Goal: Task Accomplishment & Management: Use online tool/utility

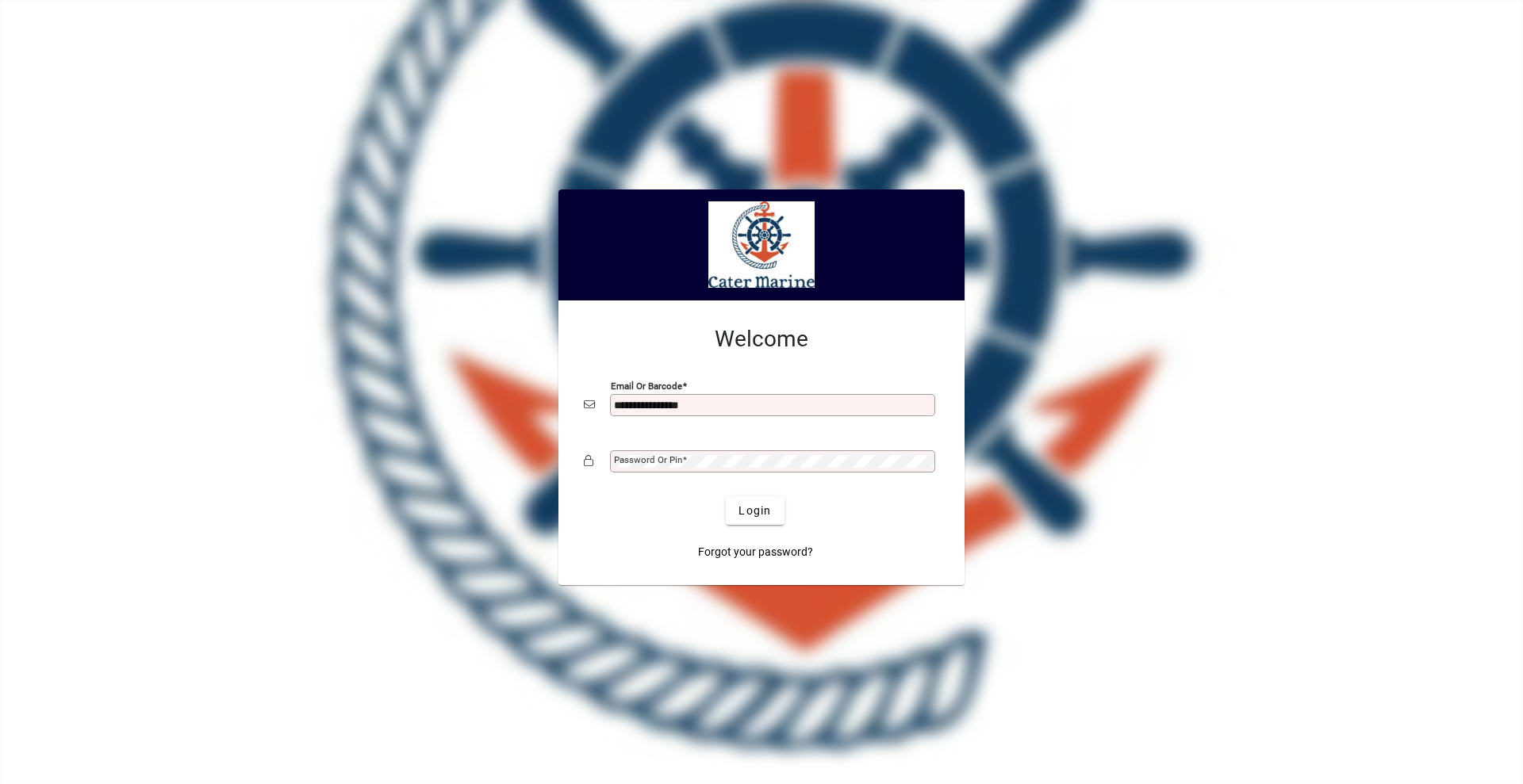
type input "**********"
click at [726, 496] on button "Login" at bounding box center [754, 510] width 58 height 28
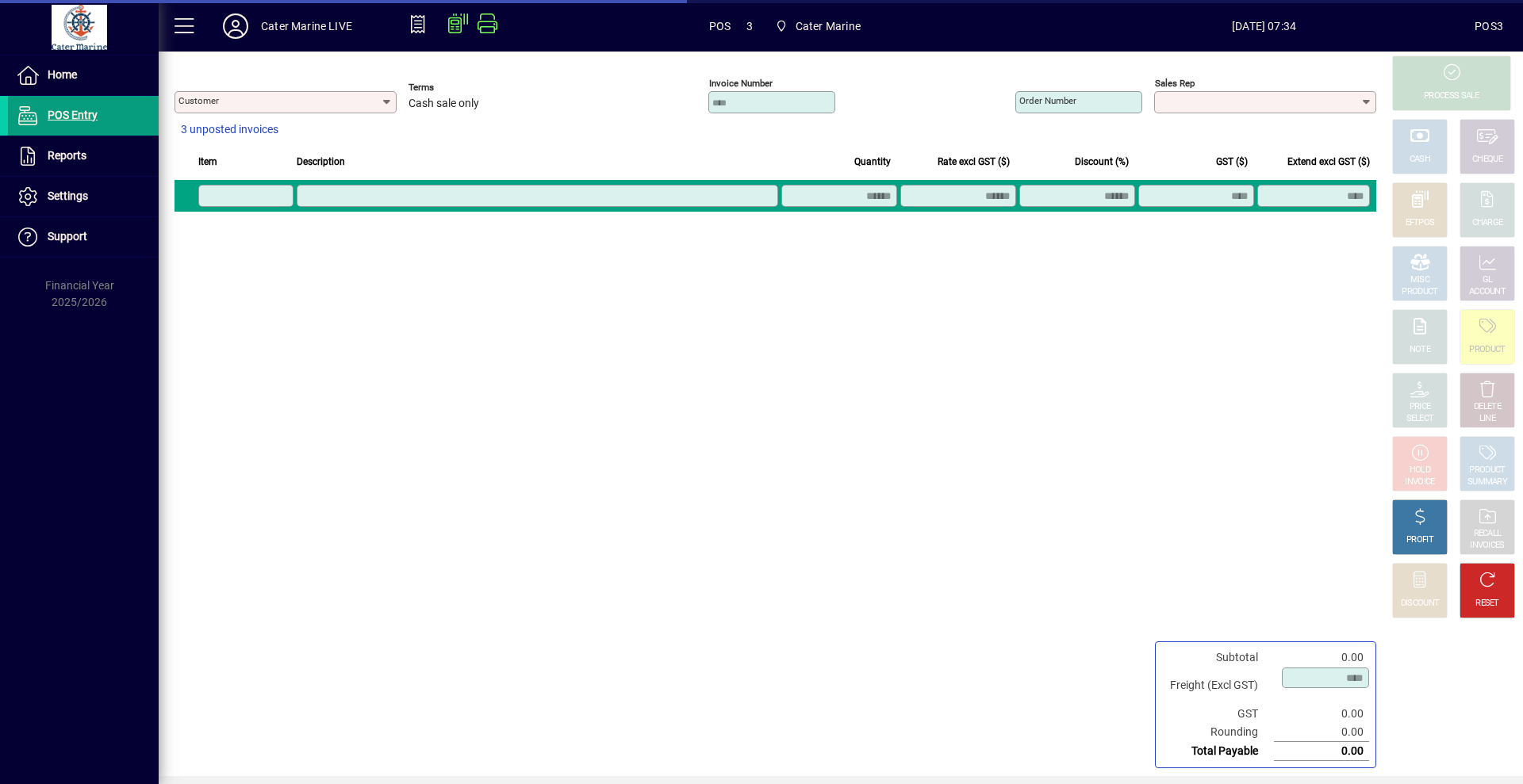
type input "**********"
